Goal: Book appointment/travel/reservation

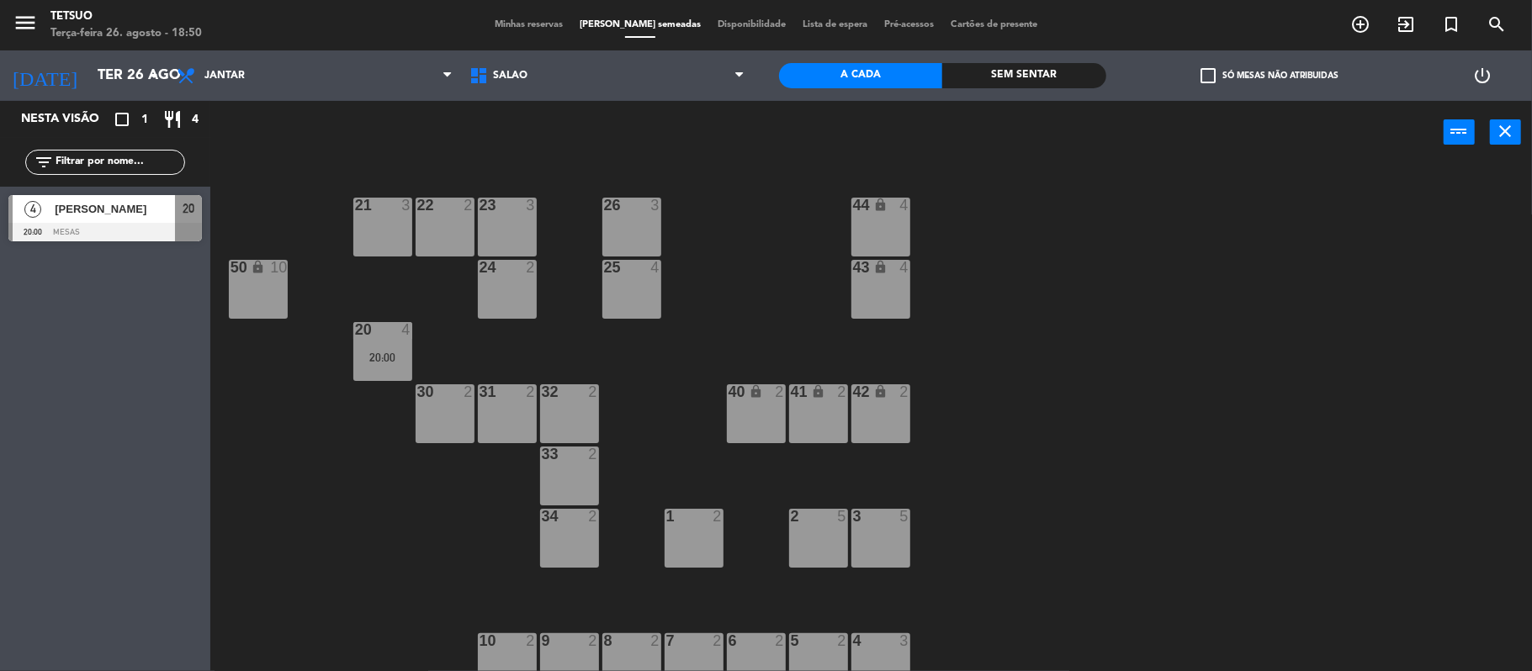
scroll to position [17, 0]
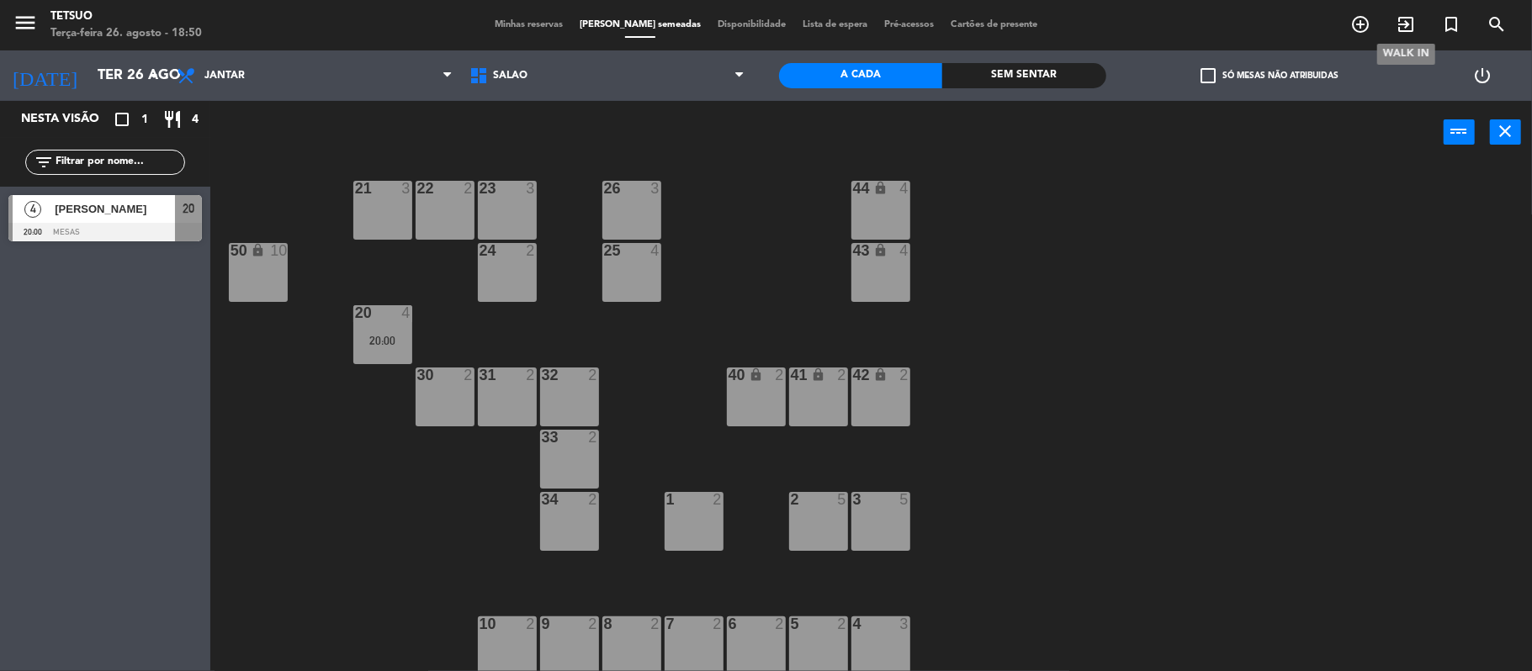
click at [1403, 21] on icon "exit_to_app" at bounding box center [1406, 24] width 20 height 20
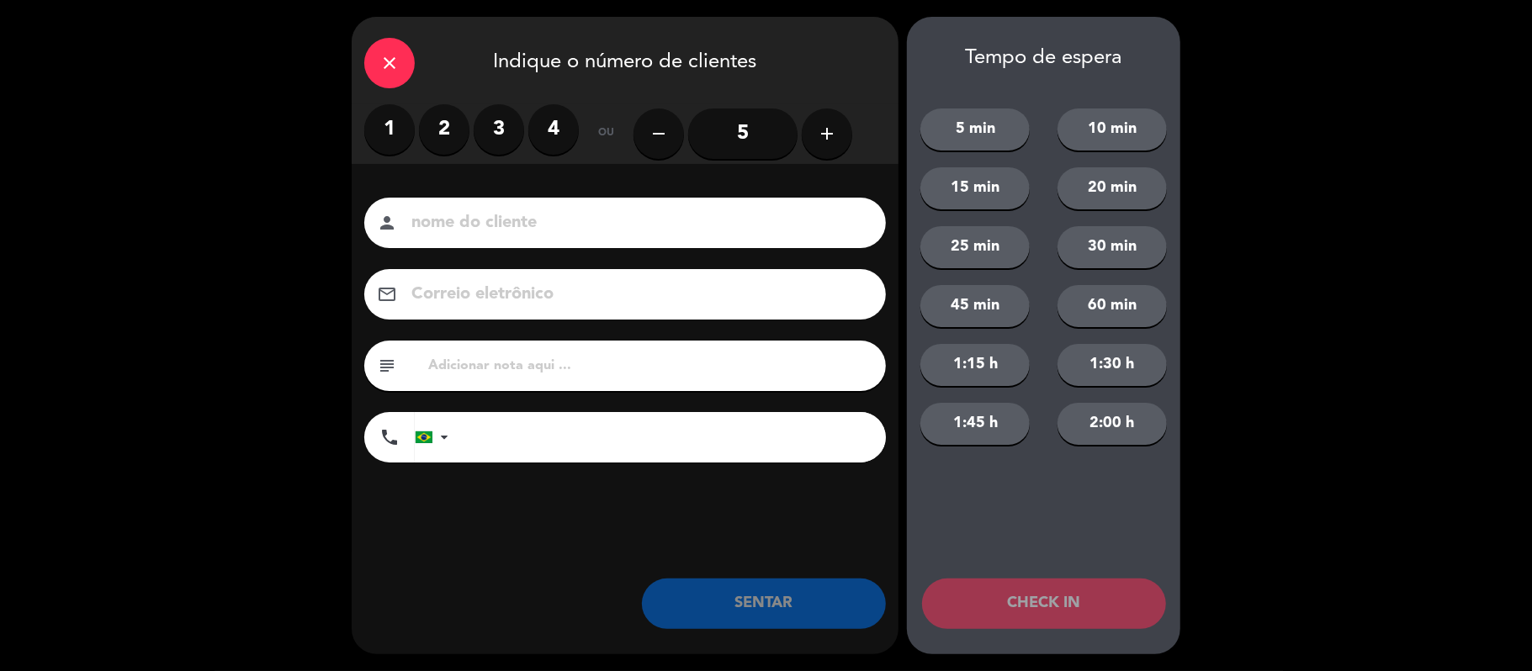
click at [448, 135] on label "2" at bounding box center [444, 129] width 50 height 50
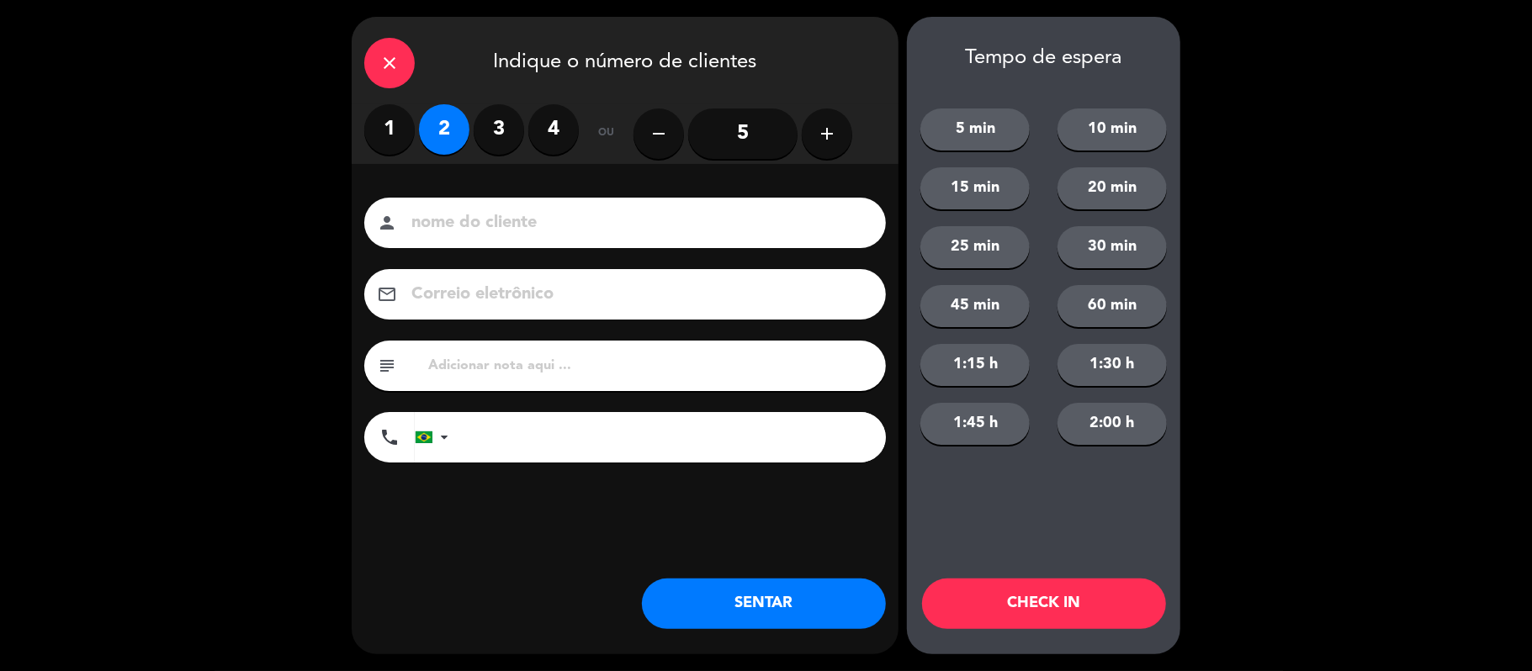
click at [490, 209] on input at bounding box center [637, 223] width 454 height 29
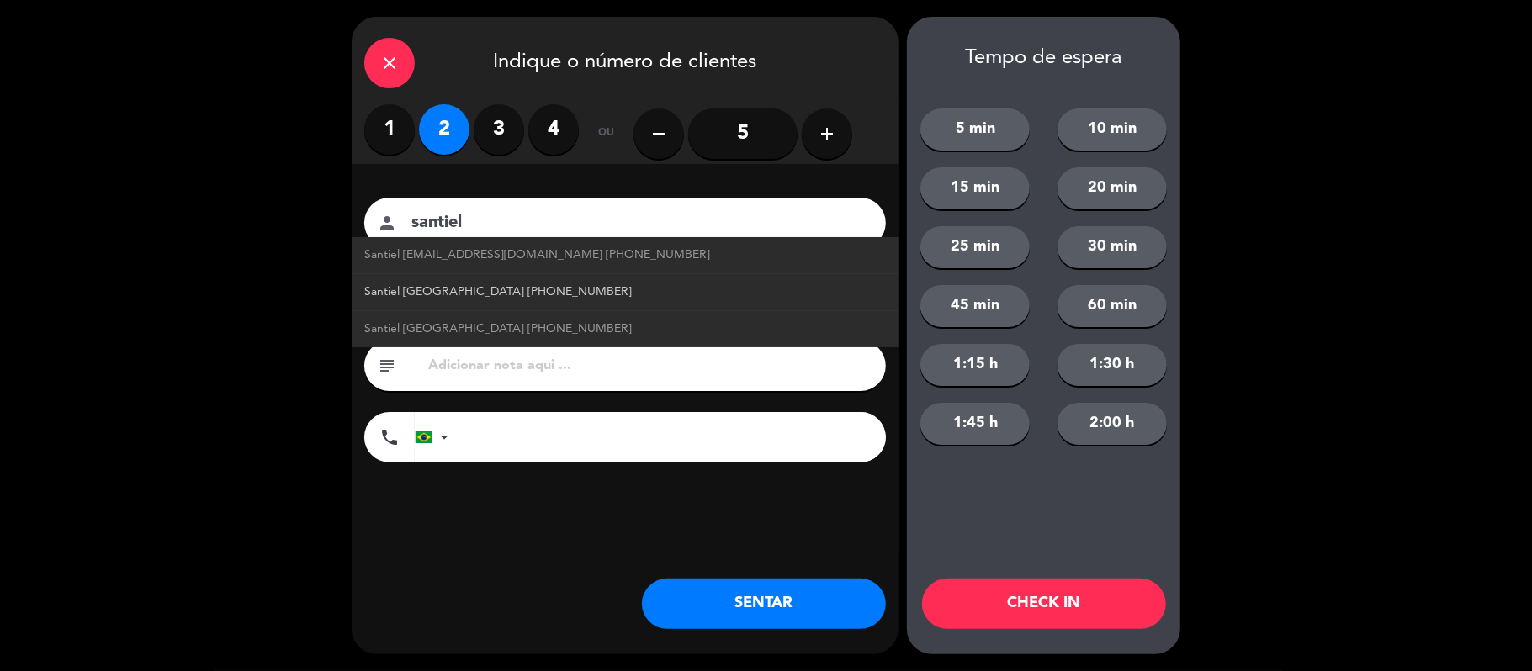
click at [549, 288] on link "Santiel [GEOGRAPHIC_DATA] [PHONE_NUMBER]" at bounding box center [625, 292] width 522 height 19
type input "Santiel [GEOGRAPHIC_DATA]"
type input "[PHONE_NUMBER]"
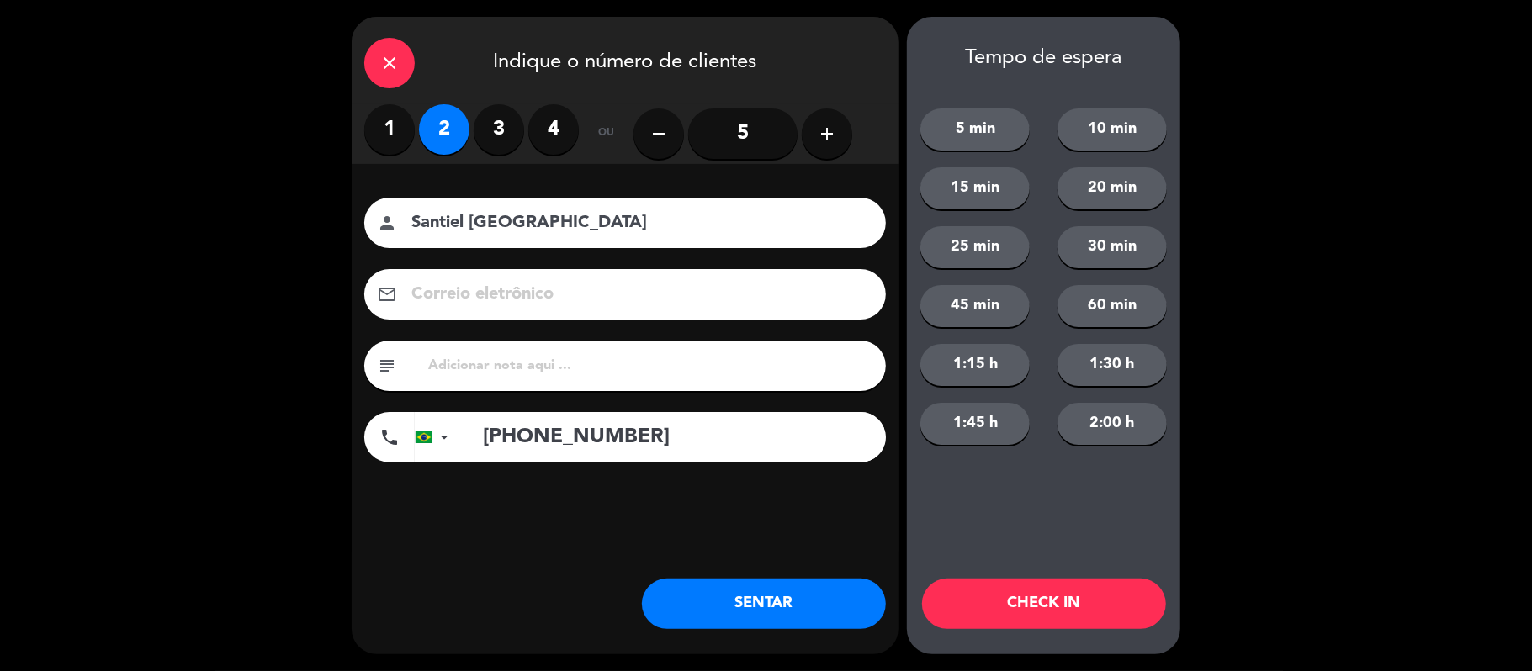
click at [799, 610] on button "SENTAR" at bounding box center [764, 604] width 244 height 50
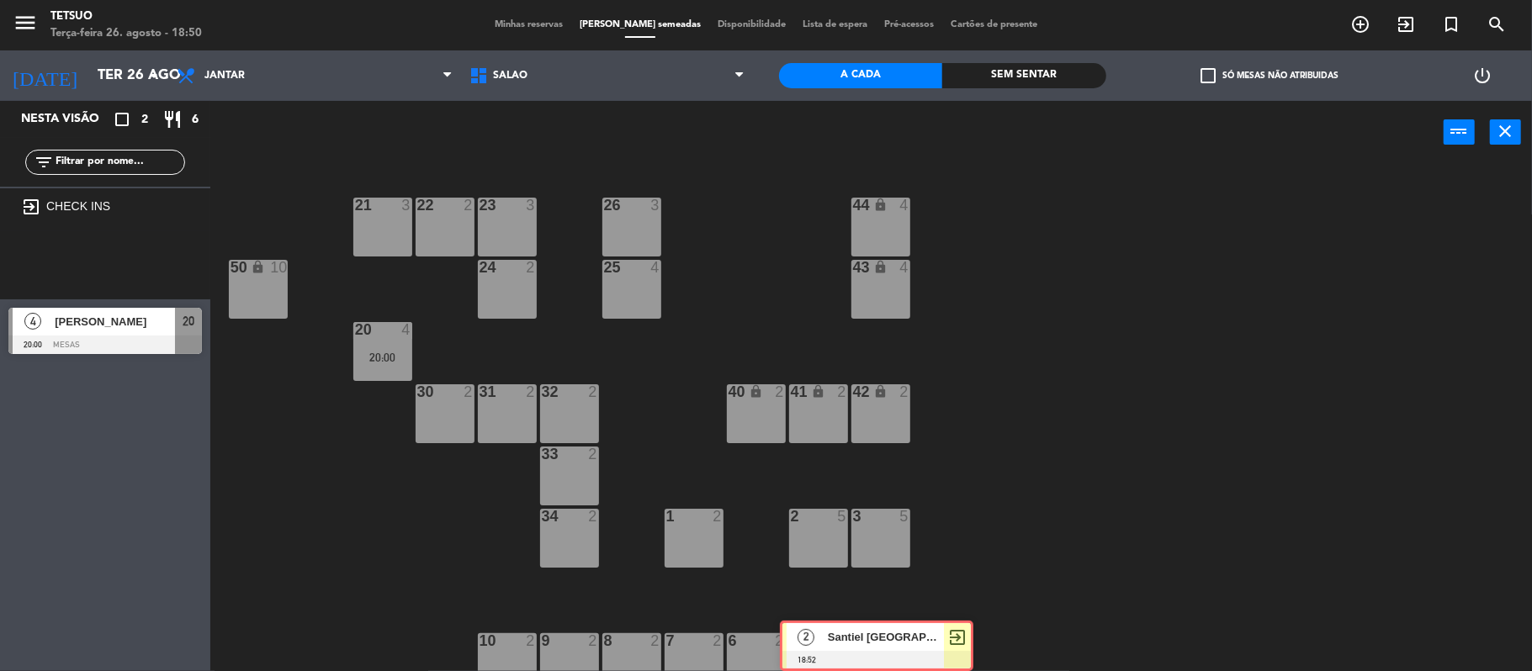
drag, startPoint x: 108, startPoint y: 259, endPoint x: 885, endPoint y: 641, distance: 866.0
click at [880, 641] on div "Nesta visão crop_square 2 restaurant 6 filter_list exit_to_app CHECK INS 2 Sant…" at bounding box center [766, 388] width 1532 height 574
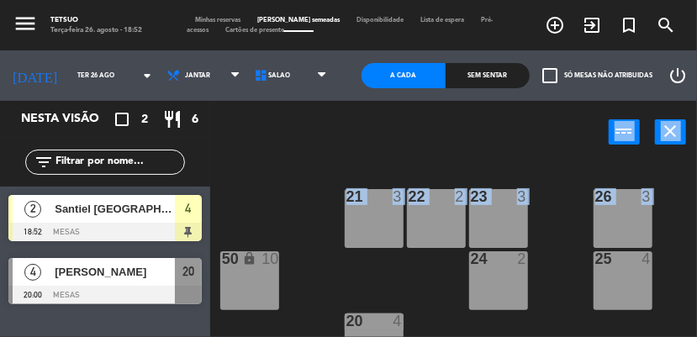
drag, startPoint x: 318, startPoint y: 135, endPoint x: 621, endPoint y: 220, distance: 314.8
